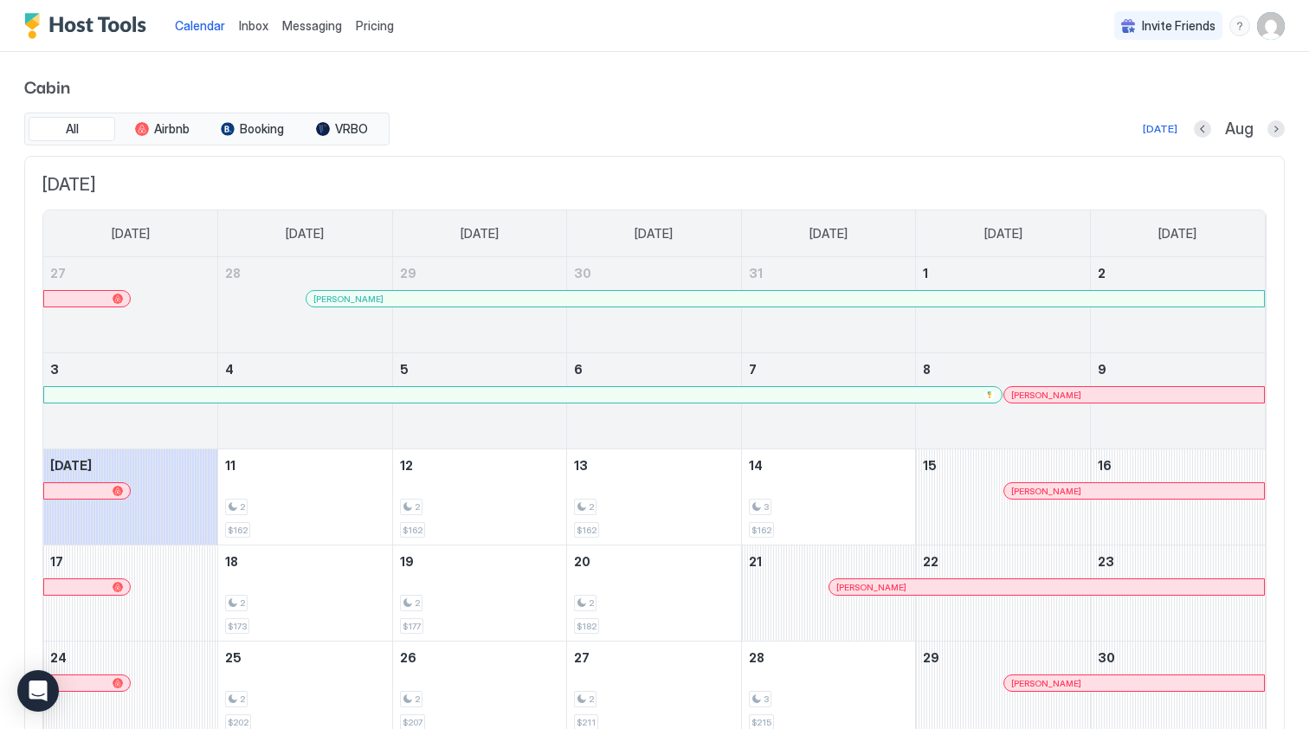
click at [1202, 127] on button "Previous month" at bounding box center [1202, 128] width 17 height 17
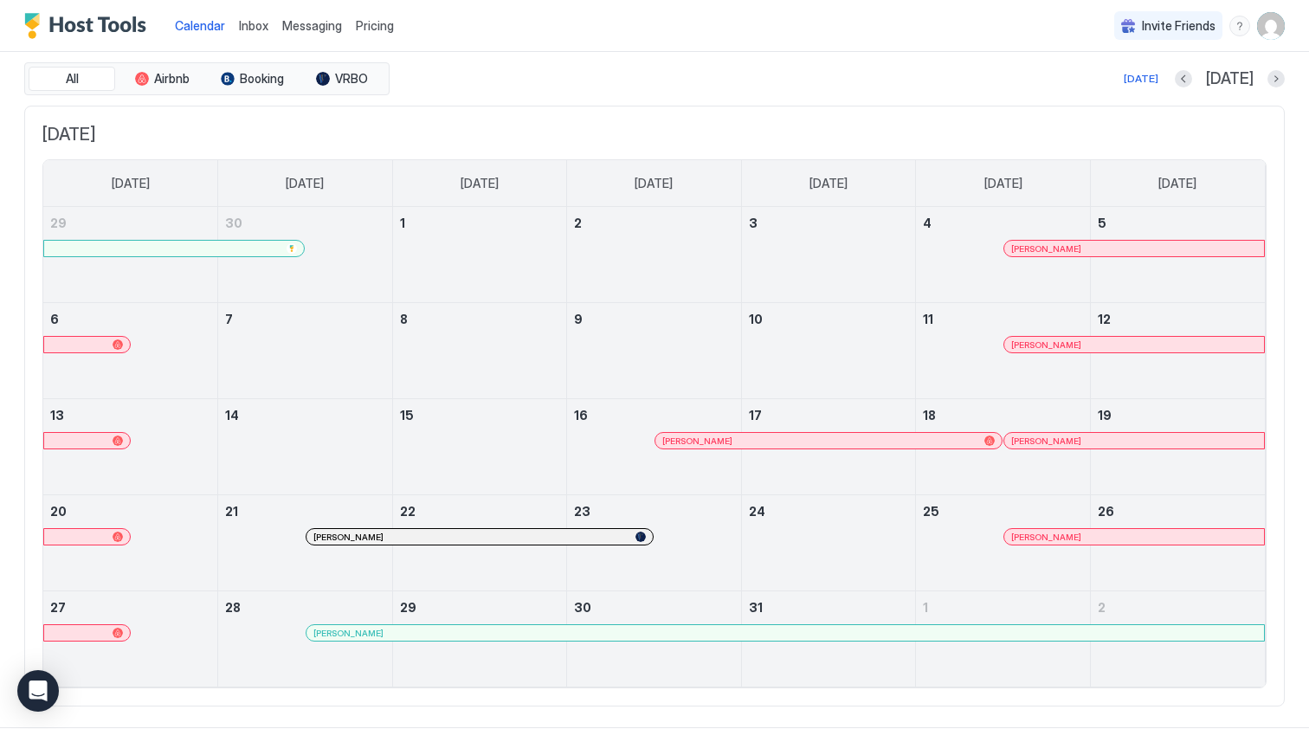
scroll to position [51, 0]
click at [1027, 244] on div at bounding box center [1027, 248] width 14 height 14
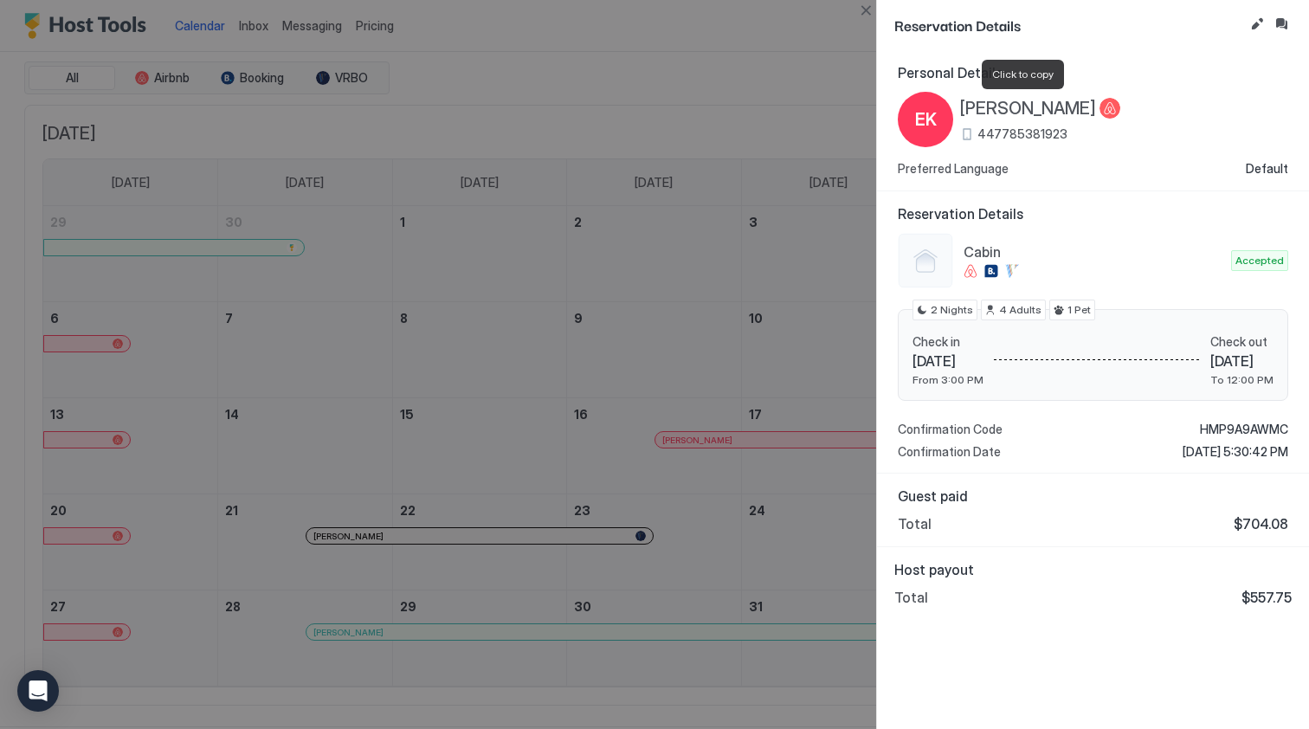
click at [963, 107] on span "[PERSON_NAME]" at bounding box center [1028, 109] width 136 height 22
click at [221, 296] on div at bounding box center [654, 364] width 1309 height 729
click at [864, 10] on button "Close" at bounding box center [865, 10] width 21 height 21
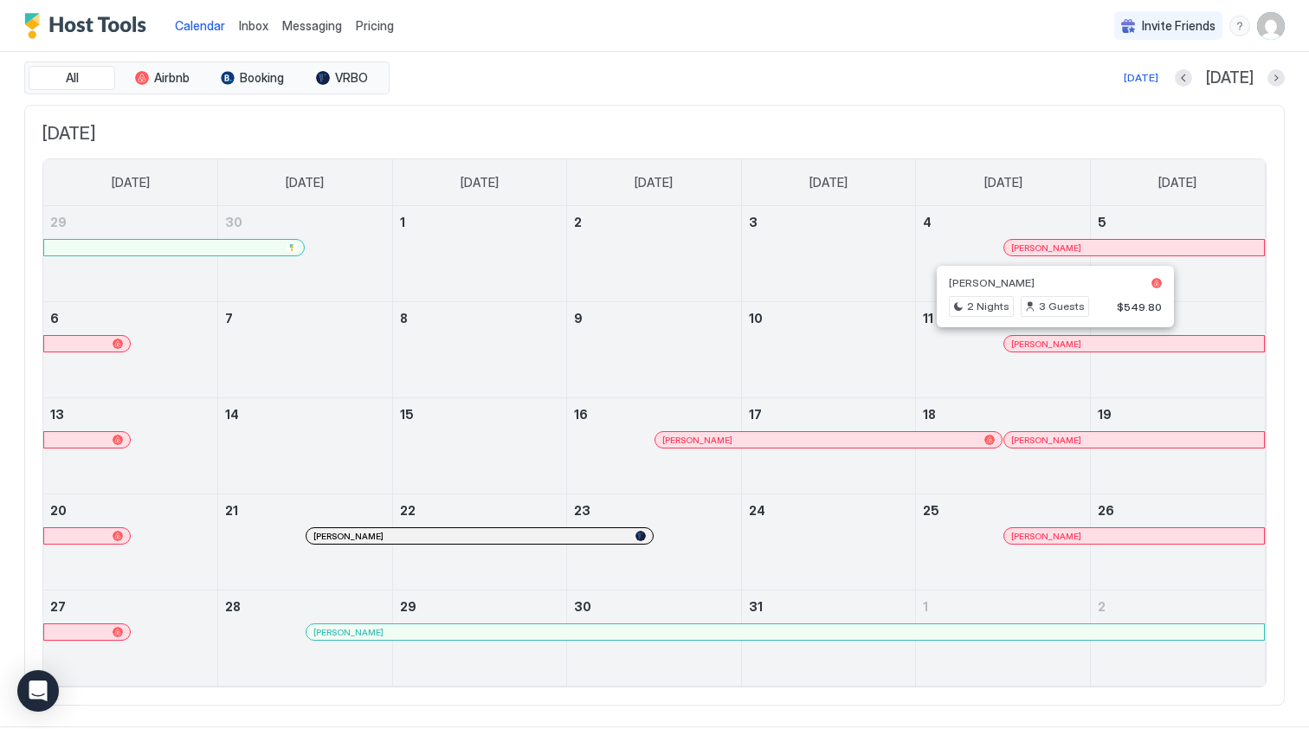
click at [1046, 343] on div at bounding box center [1046, 344] width 14 height 14
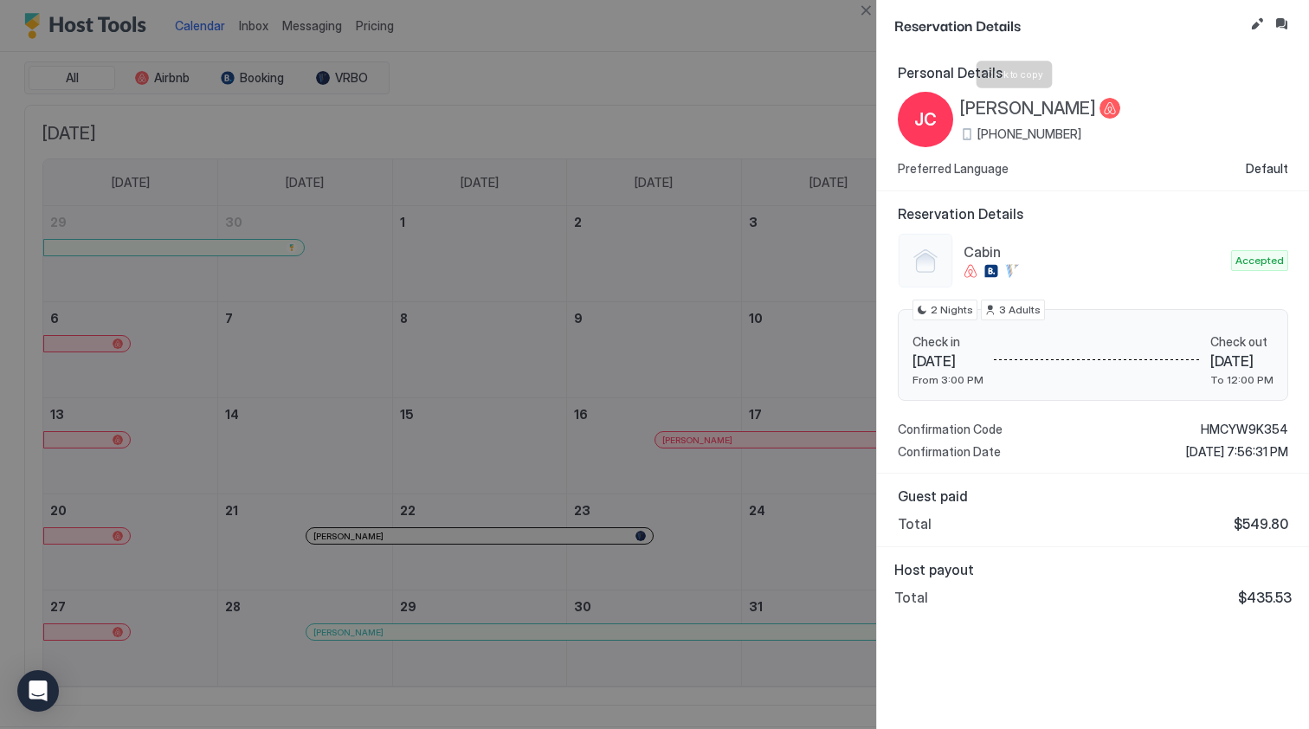
click at [993, 110] on span "[PERSON_NAME]" at bounding box center [1028, 109] width 136 height 22
click at [866, 10] on button "Close" at bounding box center [865, 10] width 21 height 21
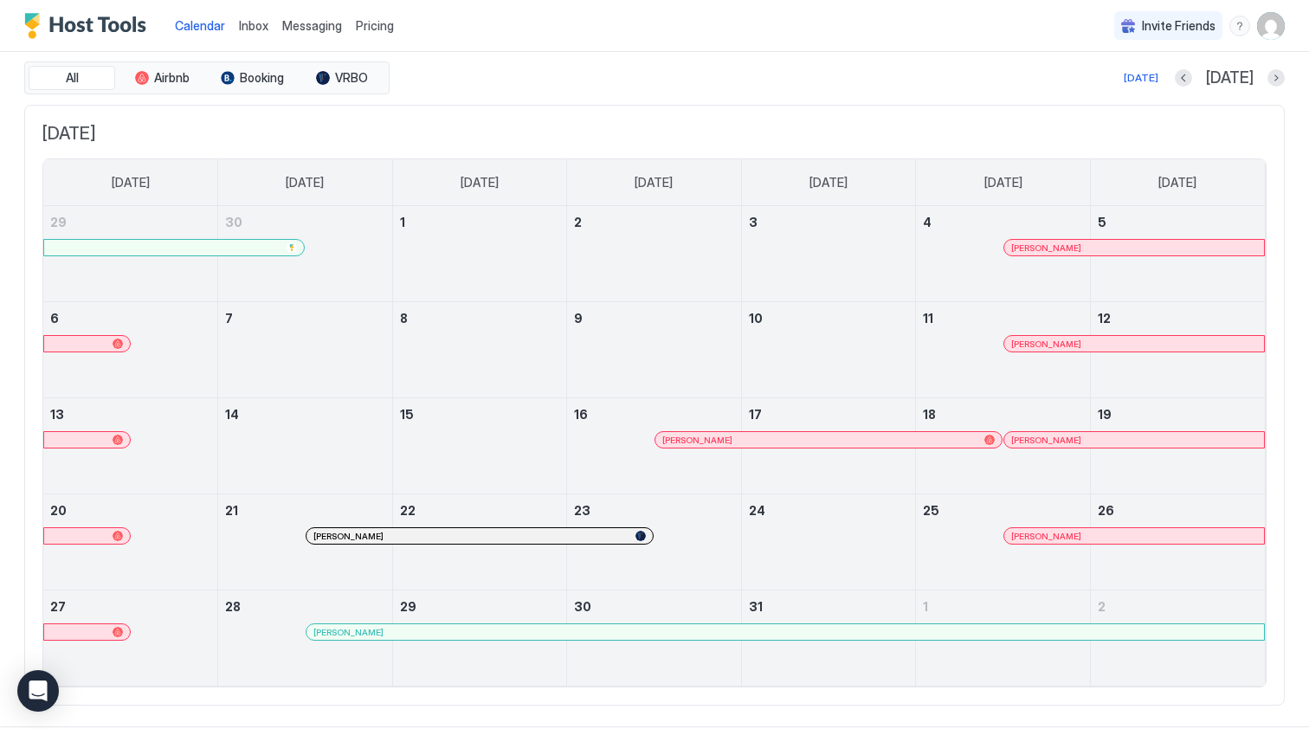
click at [740, 442] on div at bounding box center [740, 440] width 14 height 14
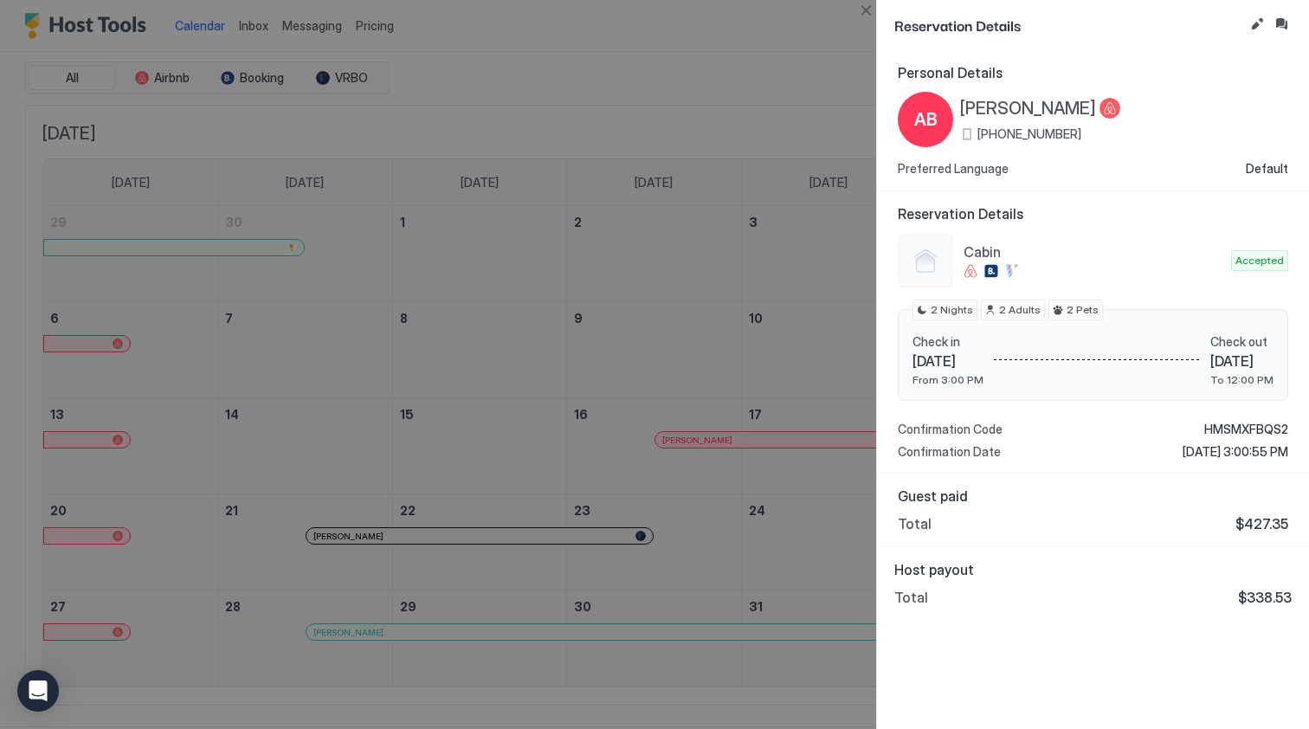
click at [1030, 102] on span "[PERSON_NAME]" at bounding box center [1028, 109] width 136 height 22
click at [864, 11] on button "Close" at bounding box center [865, 10] width 21 height 21
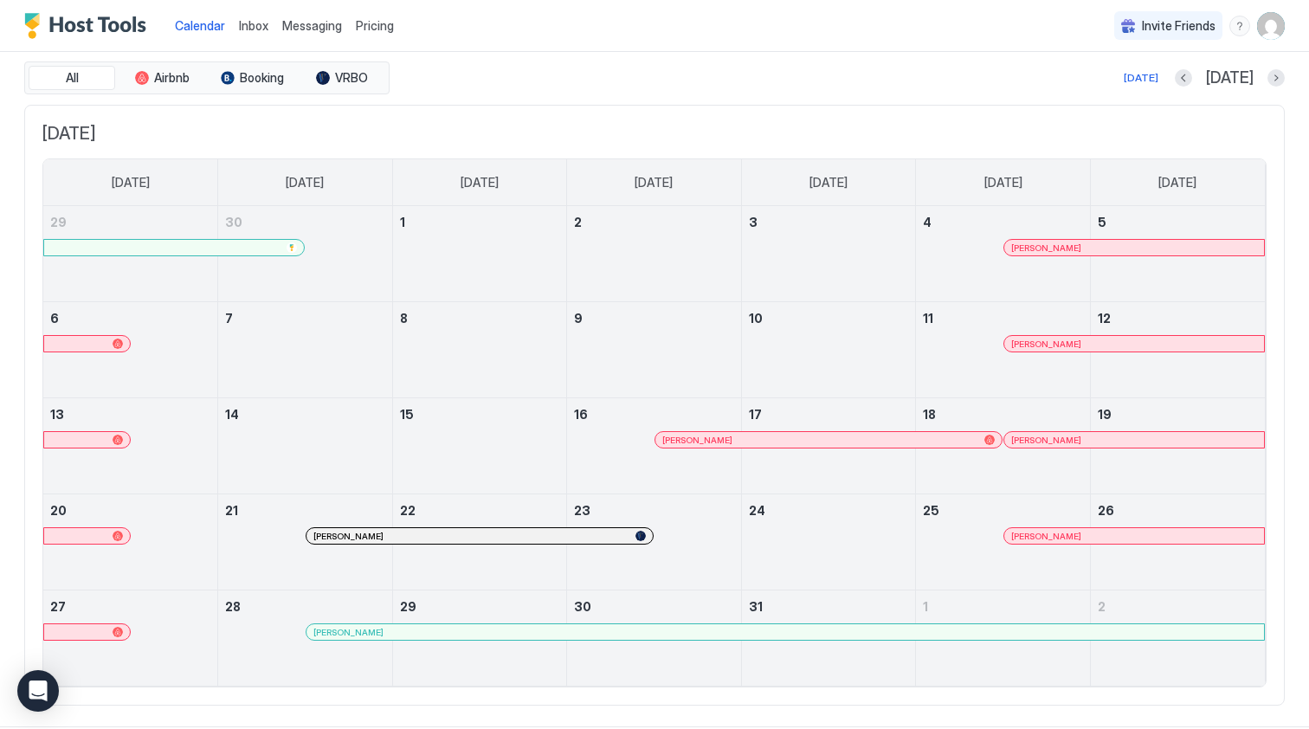
click at [1030, 441] on div at bounding box center [1030, 440] width 14 height 14
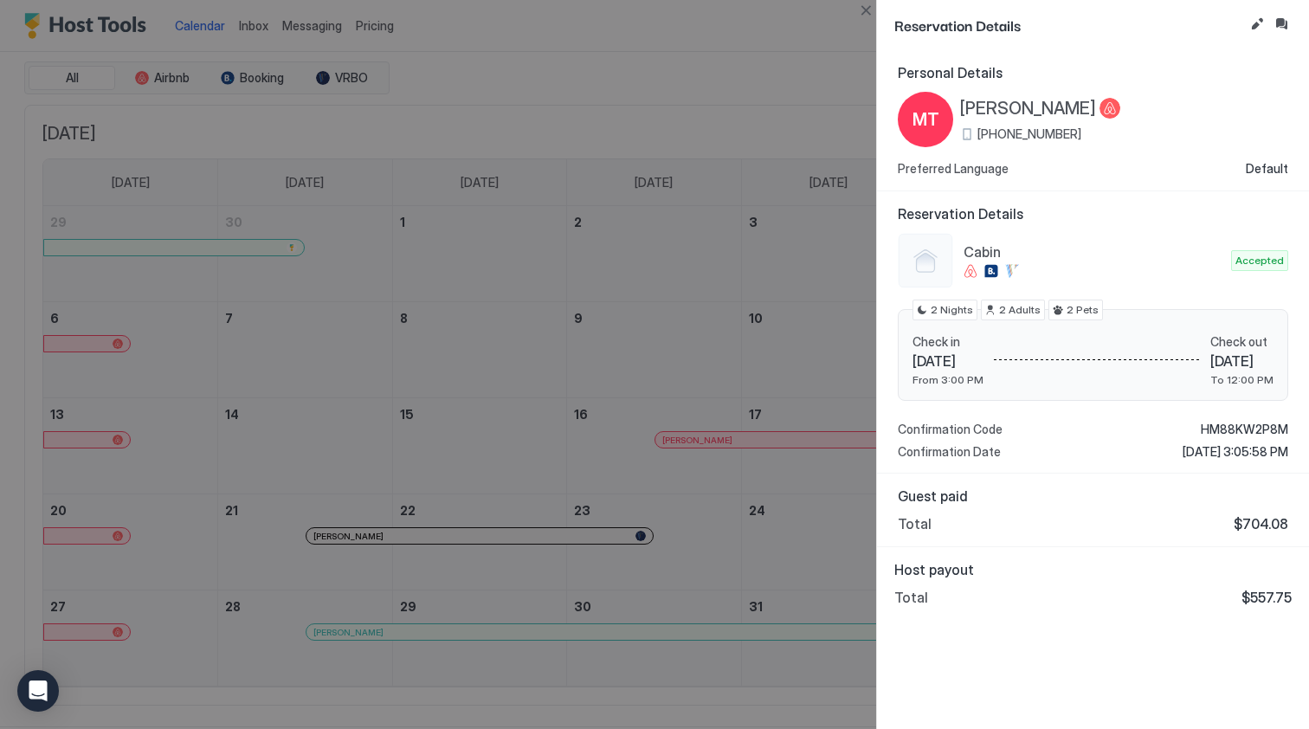
click at [1002, 107] on span "[PERSON_NAME]" at bounding box center [1028, 109] width 136 height 22
click at [870, 10] on button "Close" at bounding box center [865, 10] width 21 height 21
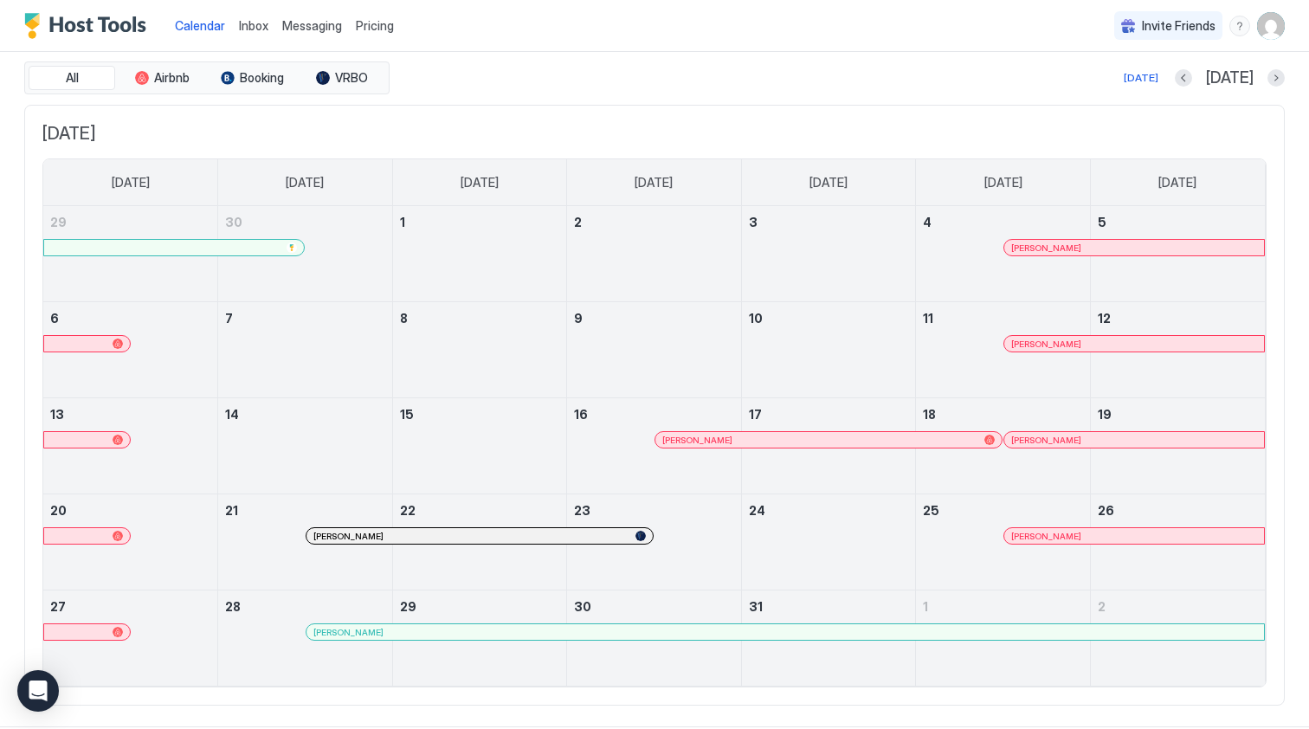
click at [396, 531] on div at bounding box center [397, 536] width 14 height 14
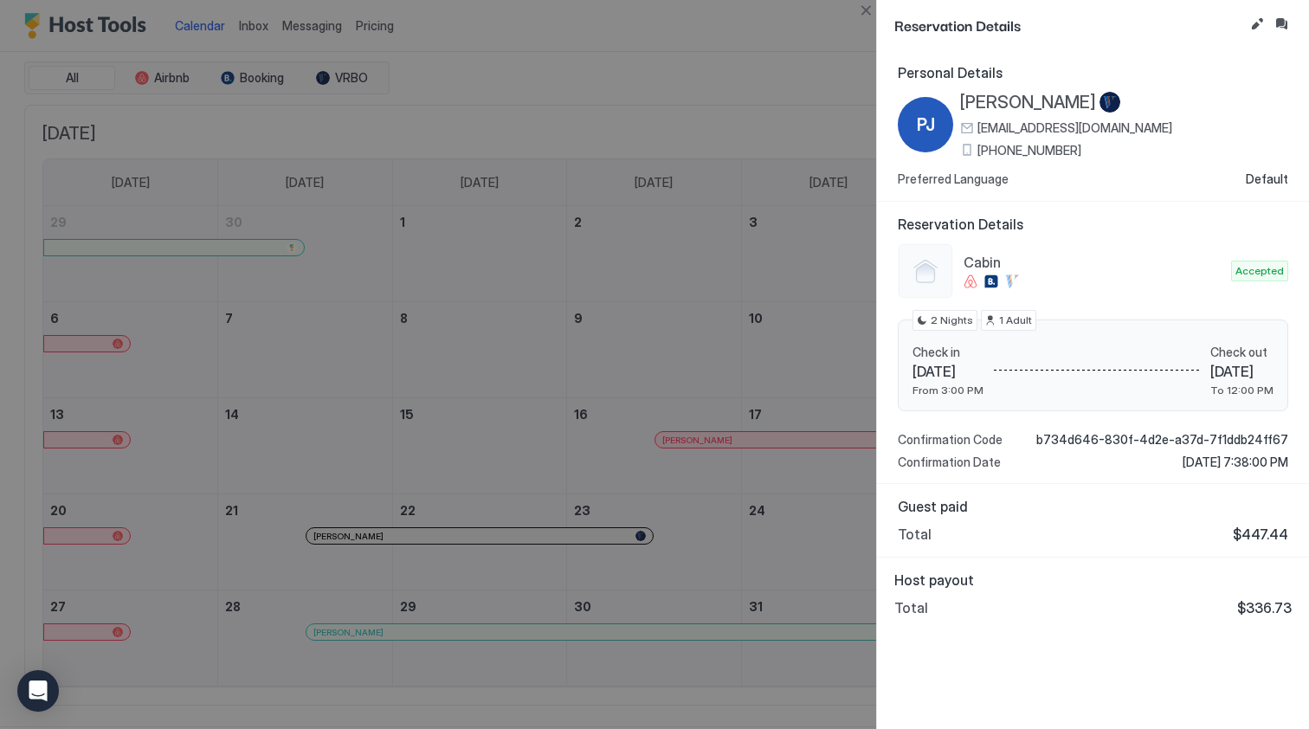
click at [996, 100] on span "[PERSON_NAME]" at bounding box center [1028, 103] width 136 height 22
click at [863, 7] on button "Close" at bounding box center [865, 10] width 21 height 21
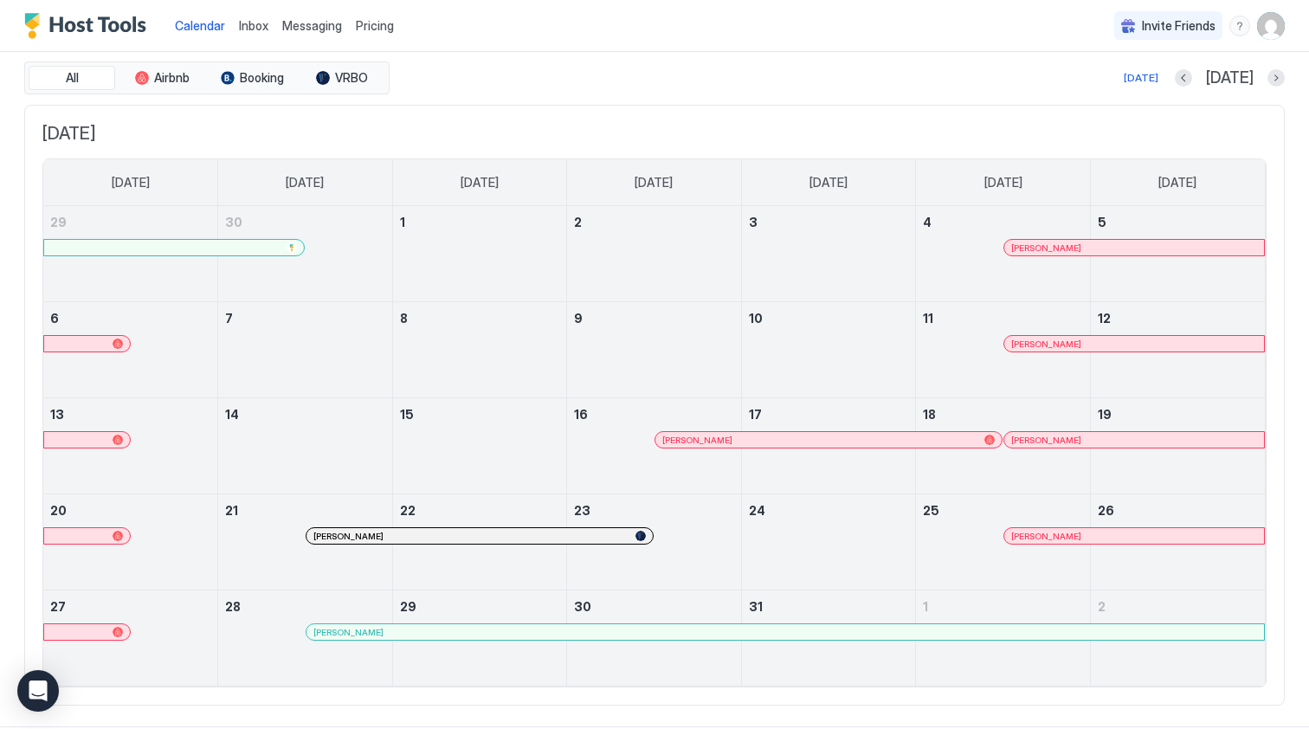
click at [1045, 534] on div at bounding box center [1045, 536] width 14 height 14
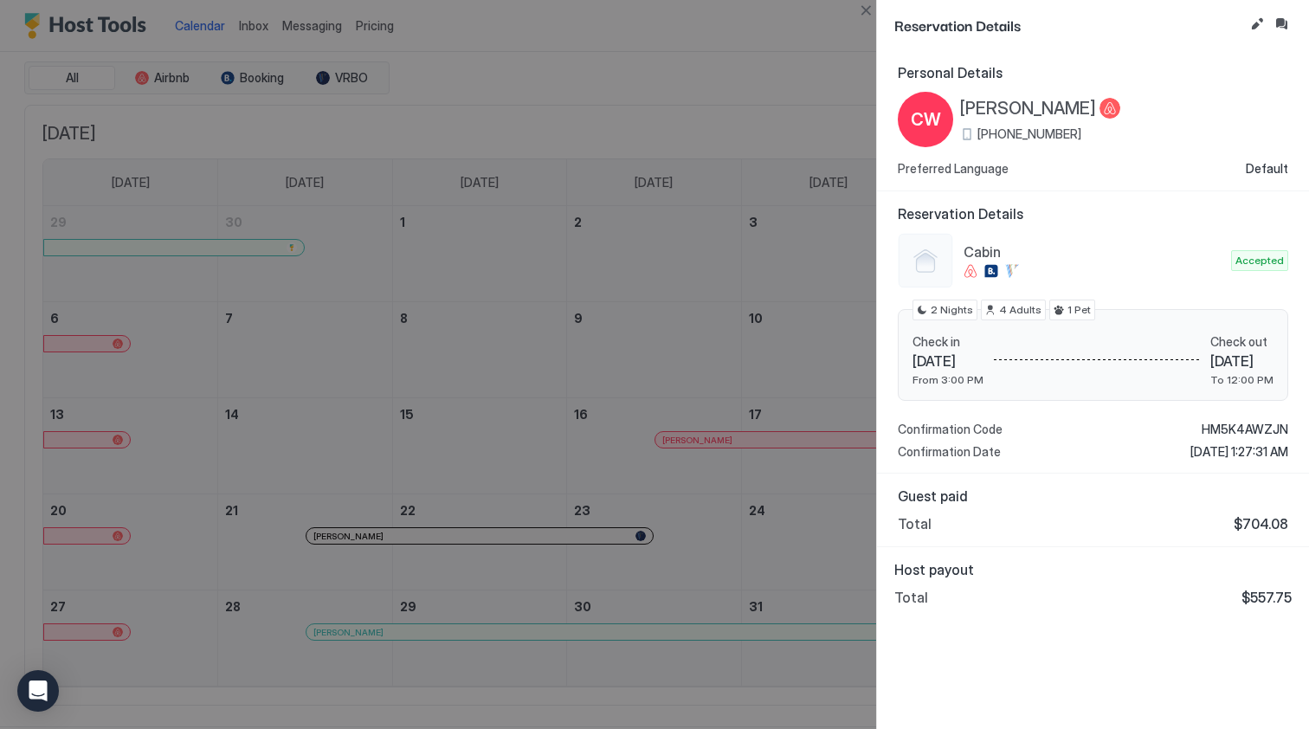
click at [1021, 106] on span "[PERSON_NAME]" at bounding box center [1028, 109] width 136 height 22
click at [860, 12] on button "Close" at bounding box center [865, 10] width 21 height 21
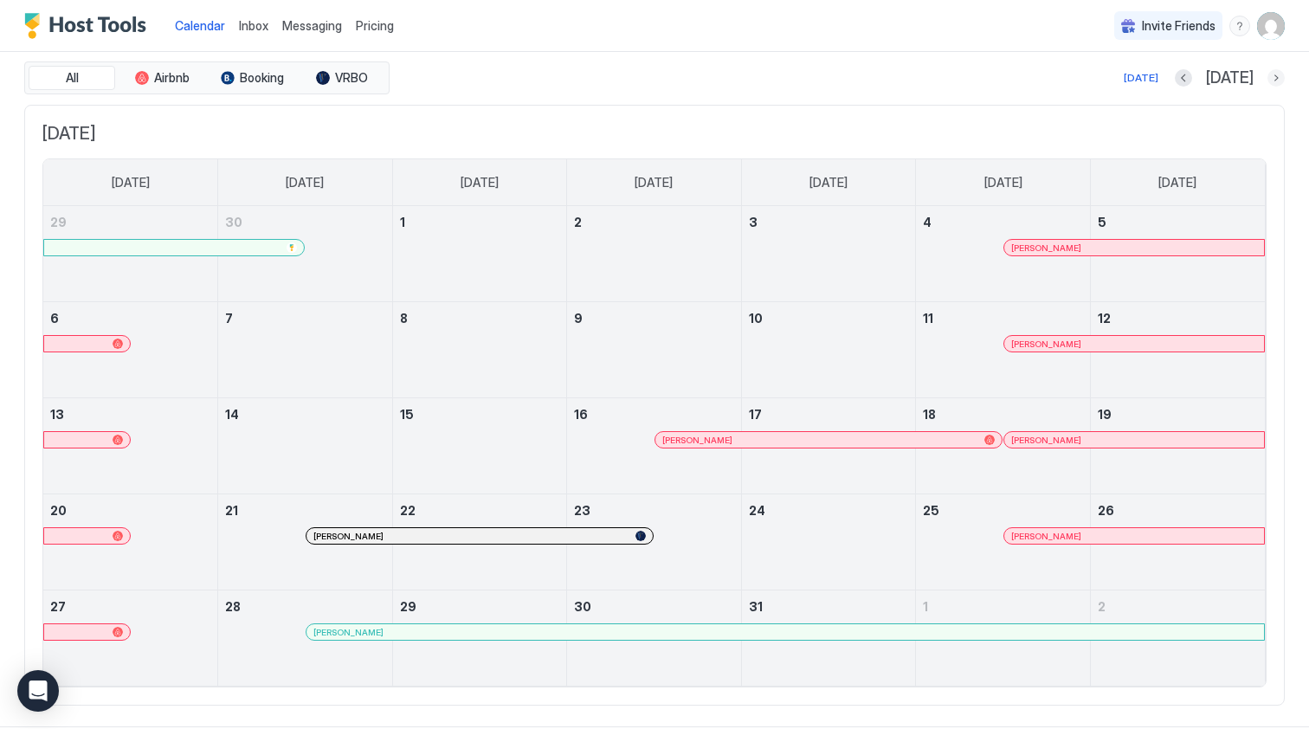
click at [1276, 75] on button "Next month" at bounding box center [1275, 77] width 17 height 17
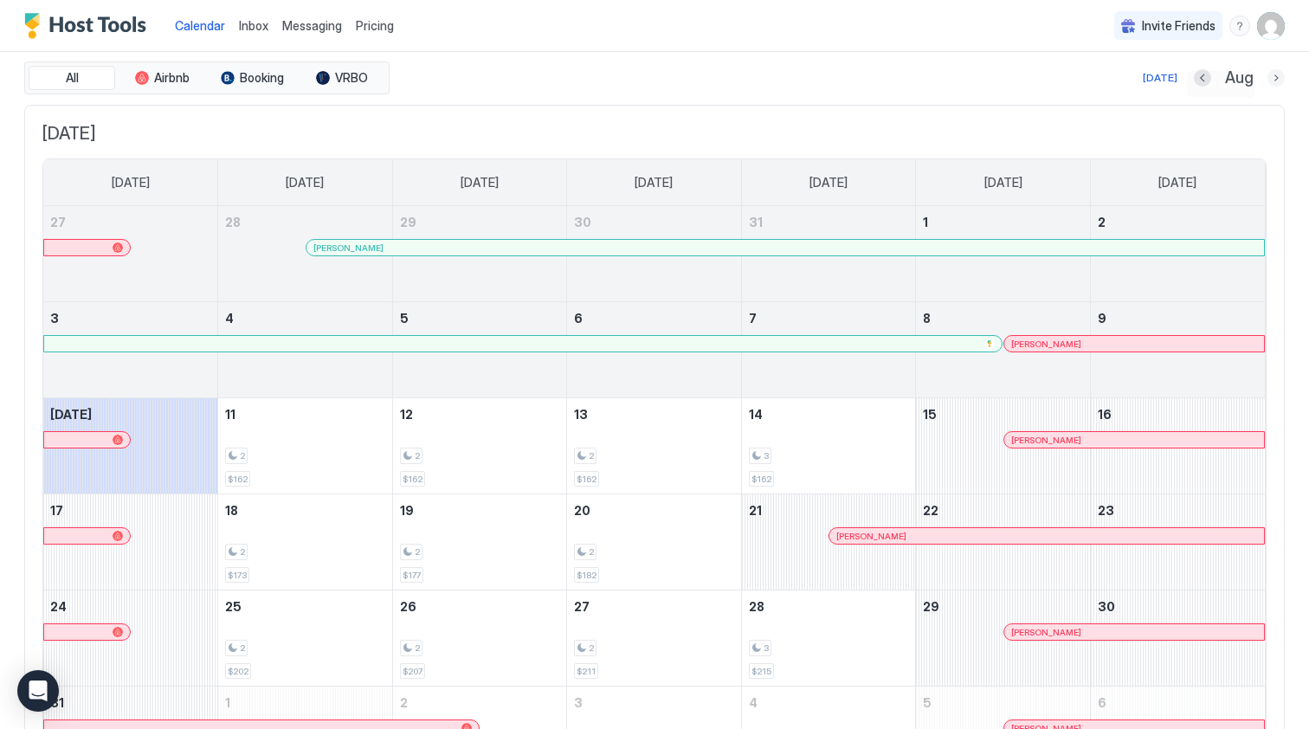
scroll to position [45, 0]
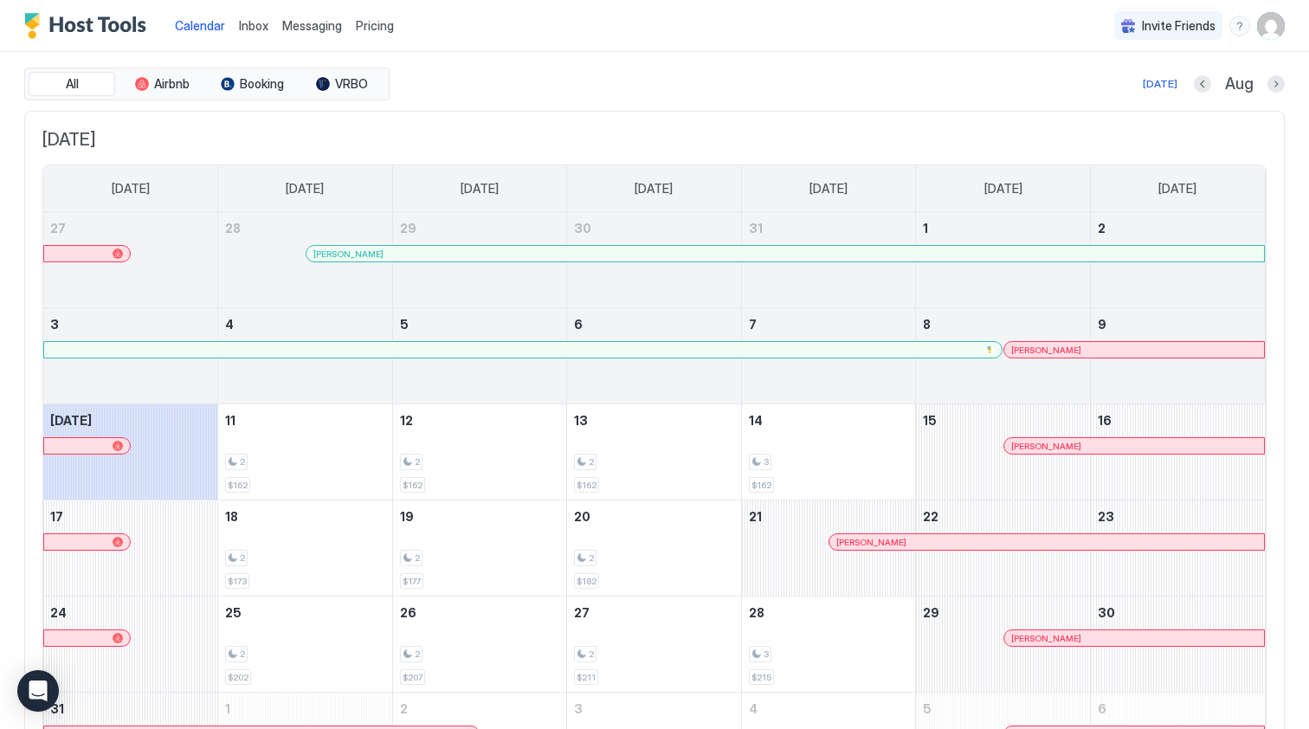
click at [1061, 350] on div at bounding box center [1061, 350] width 14 height 14
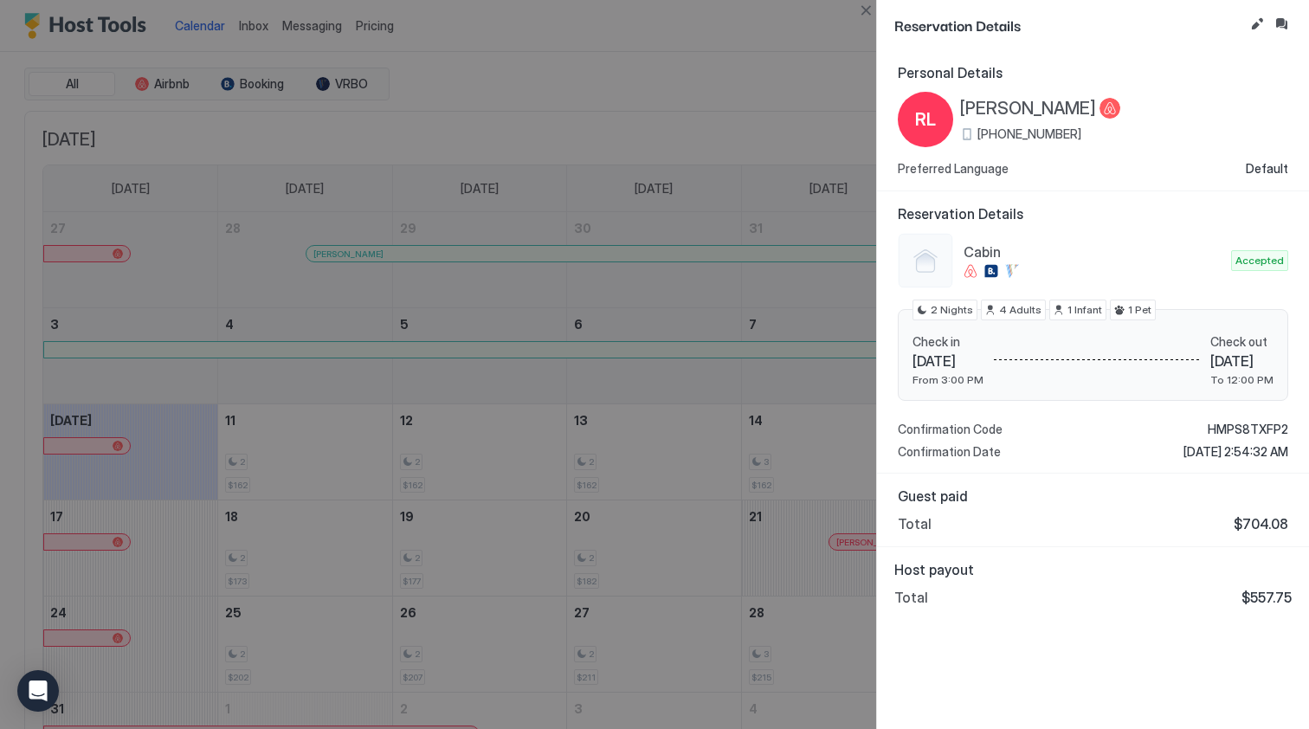
click at [1012, 102] on span "[PERSON_NAME]" at bounding box center [1028, 109] width 136 height 22
